Goal: Information Seeking & Learning: Learn about a topic

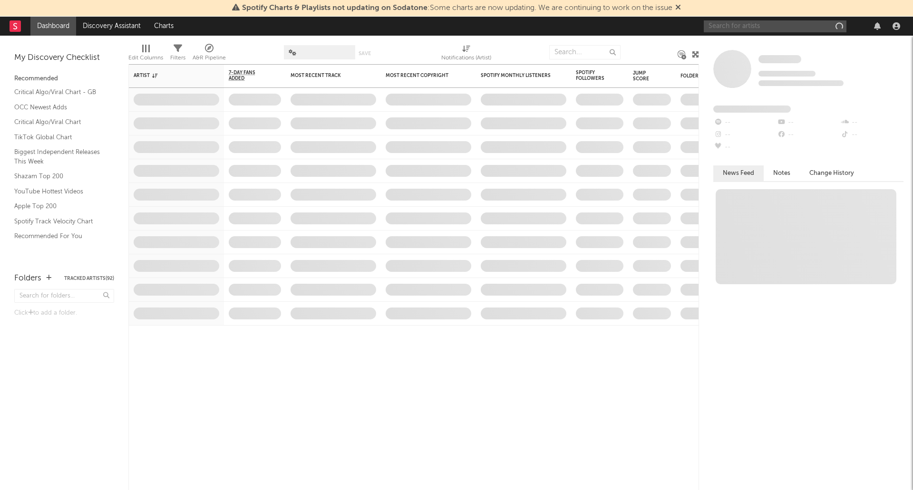
click at [742, 22] on input "text" at bounding box center [775, 26] width 143 height 12
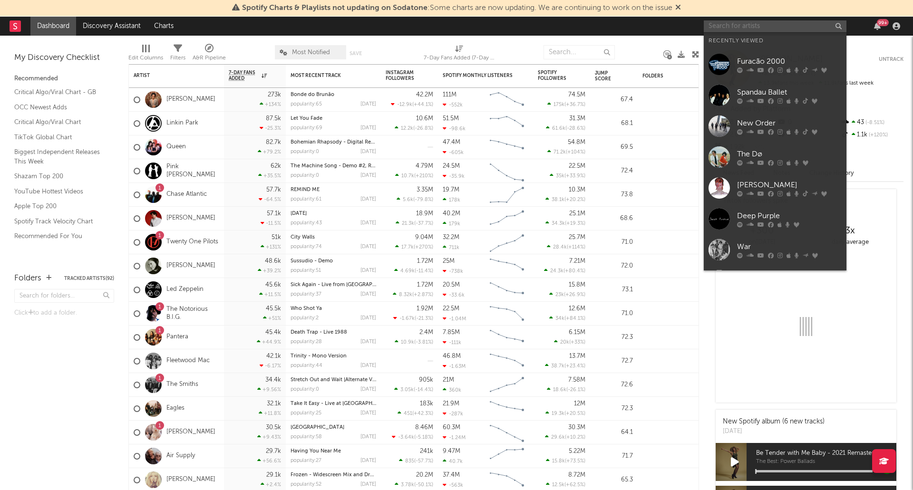
click at [742, 22] on input "text" at bounding box center [775, 26] width 143 height 12
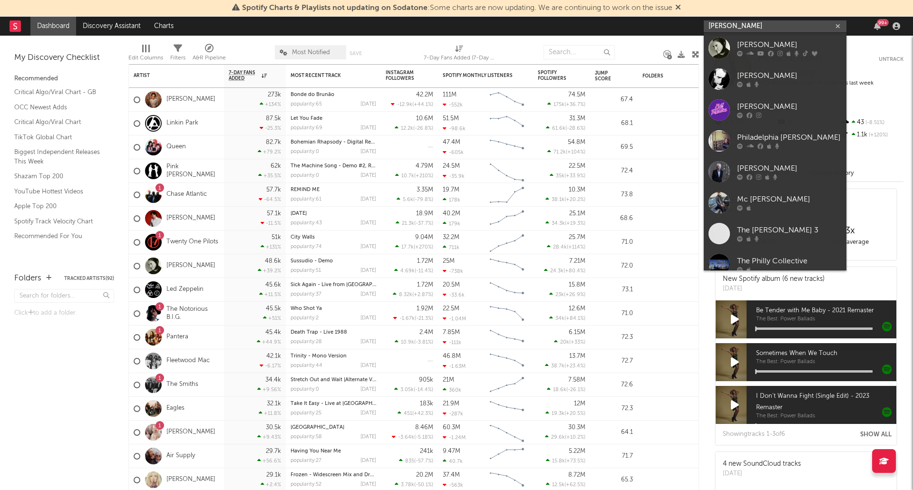
type input "[PERSON_NAME]"
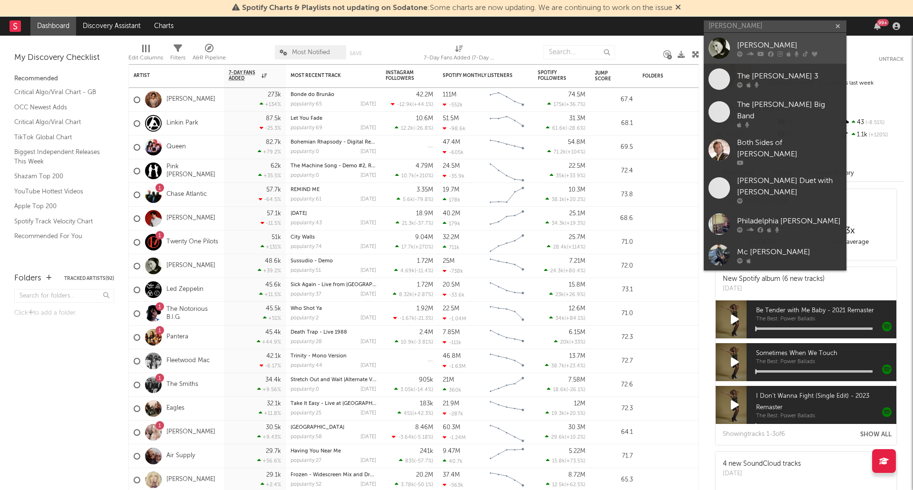
click at [733, 46] on link "[PERSON_NAME]" at bounding box center [775, 48] width 143 height 31
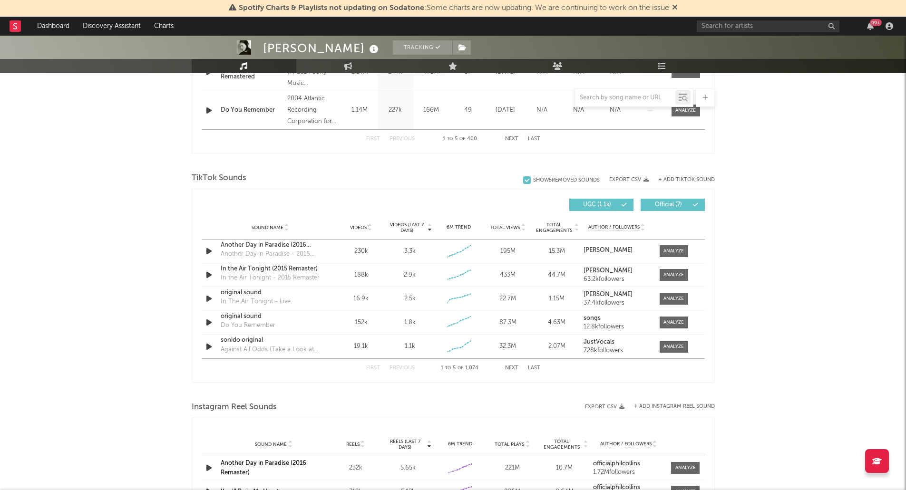
scroll to position [124, 0]
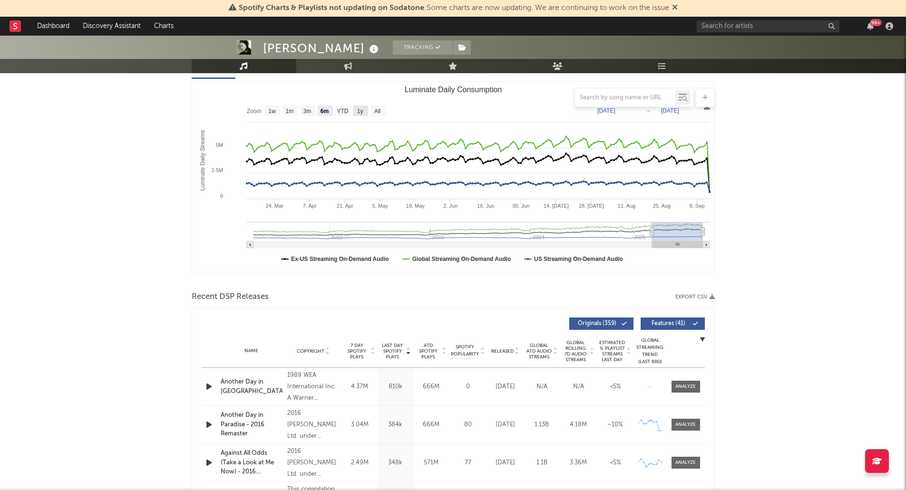
click at [361, 112] on text "1y" at bounding box center [360, 111] width 6 height 7
select select "1y"
type input "[DATE]"
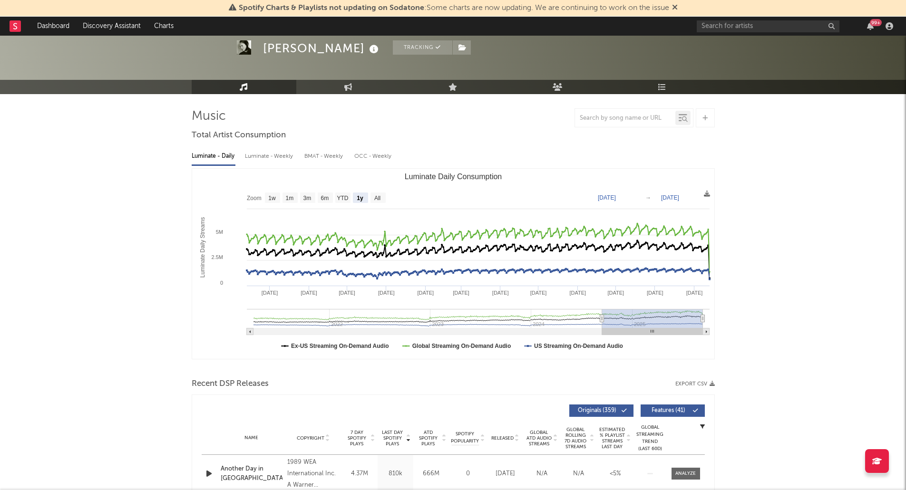
scroll to position [35, 0]
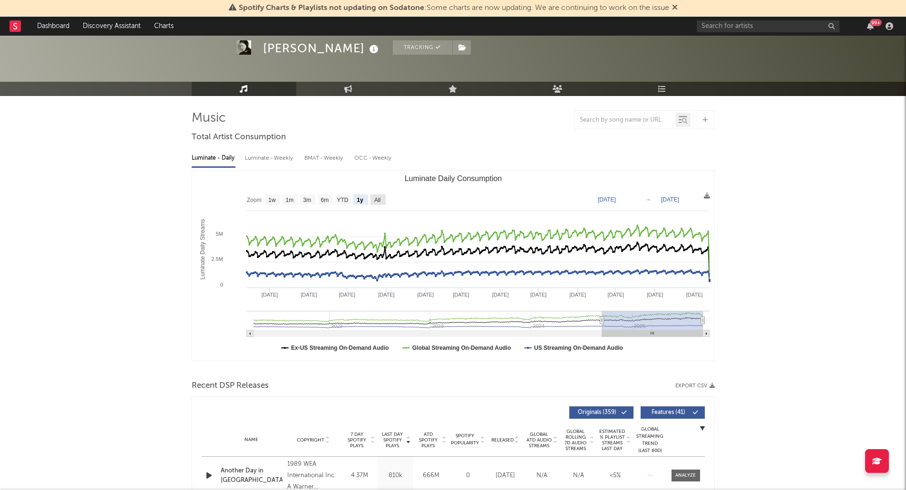
click at [380, 200] on text "All" at bounding box center [377, 200] width 6 height 7
select select "All"
type input "[DATE]"
